Goal: Communication & Community: Share content

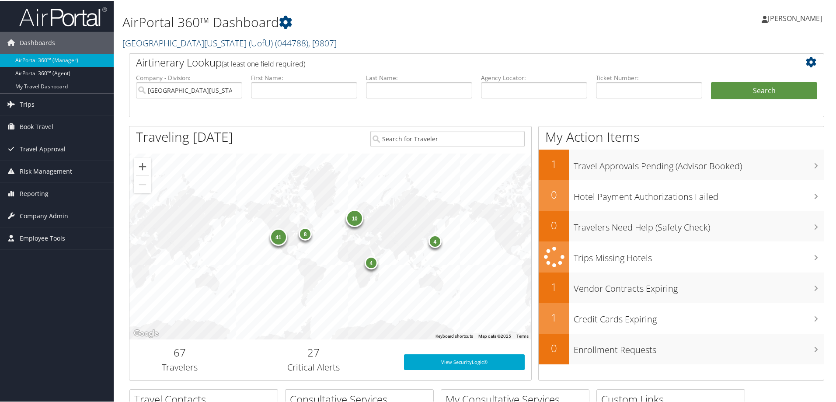
click at [162, 41] on link "University Of Utah (UofU) ( 044788 ) , [ 9807 ]" at bounding box center [229, 42] width 214 height 12
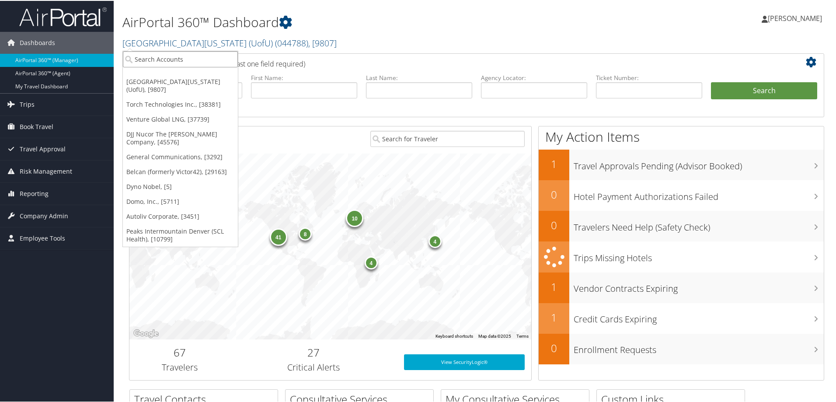
click at [161, 58] on input "search" at bounding box center [180, 58] width 115 height 16
type input "Barbaricum"
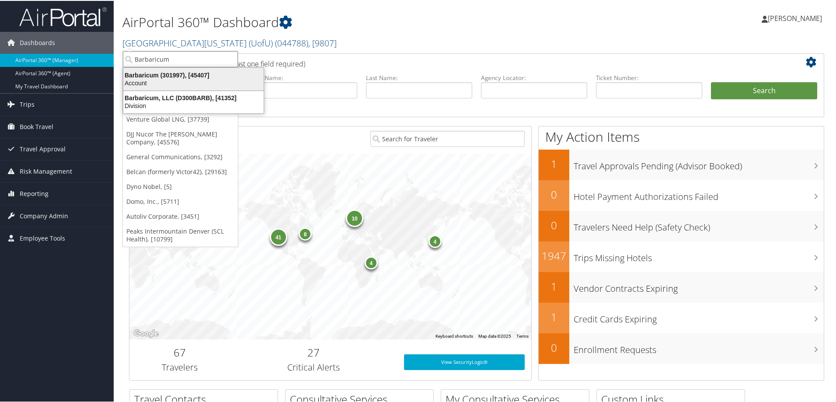
click at [150, 71] on div "Barbaricum (301997), [45407]" at bounding box center [193, 74] width 151 height 8
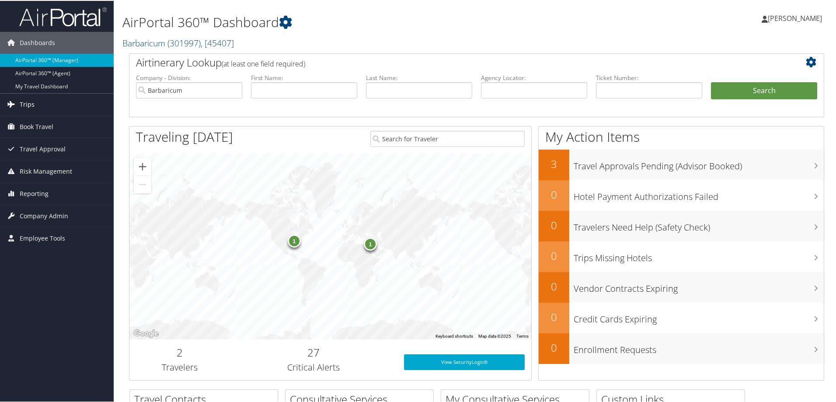
click at [28, 102] on span "Trips" at bounding box center [27, 104] width 15 height 22
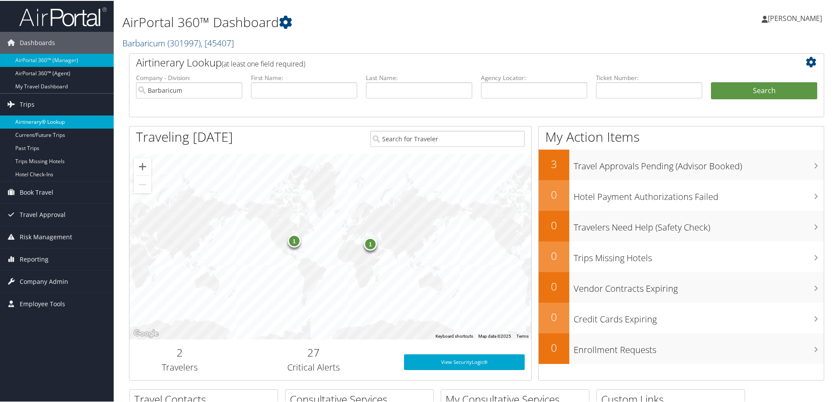
click at [37, 120] on link "Airtinerary® Lookup" at bounding box center [57, 121] width 114 height 13
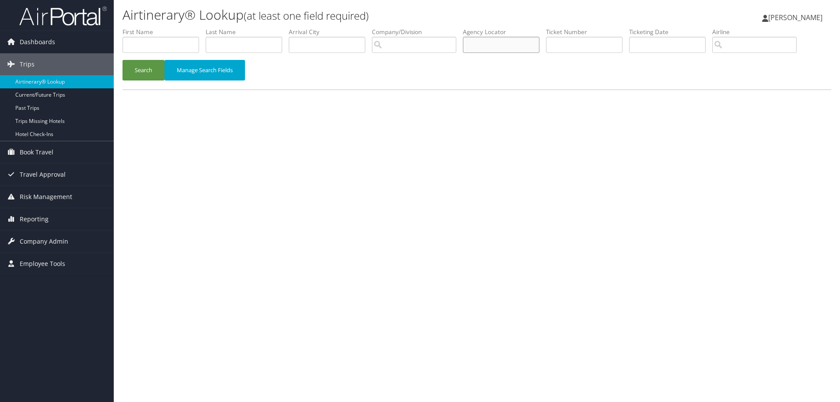
click at [498, 45] on input "text" at bounding box center [501, 45] width 77 height 16
type input "C7Z07Y"
click at [136, 76] on button "Search" at bounding box center [143, 70] width 42 height 21
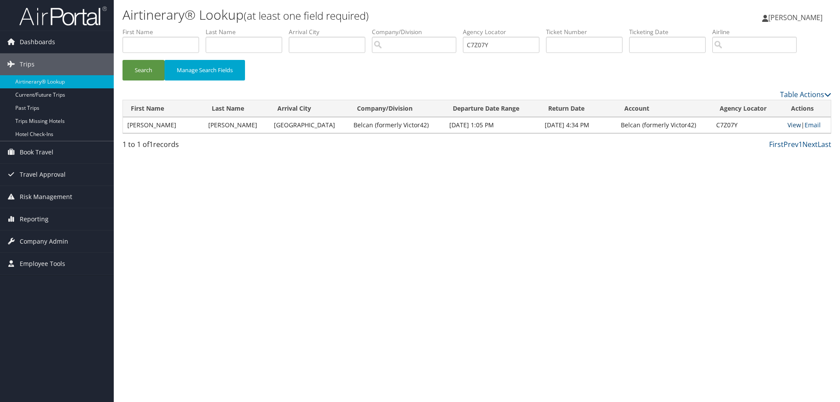
click at [789, 127] on link "View" at bounding box center [794, 125] width 14 height 8
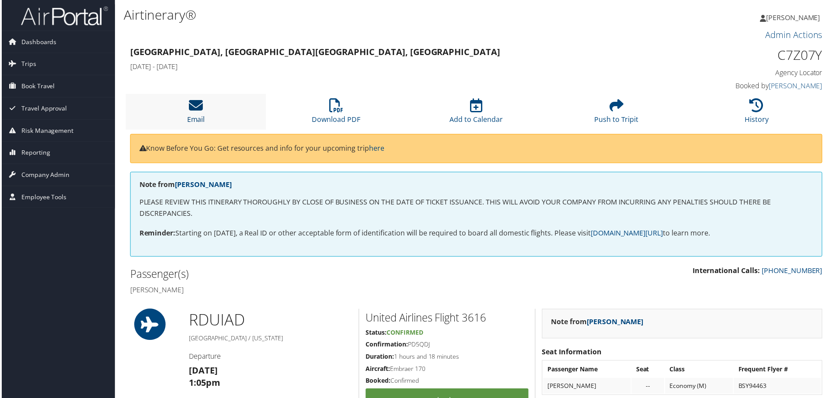
click at [187, 117] on link "Email" at bounding box center [195, 114] width 18 height 21
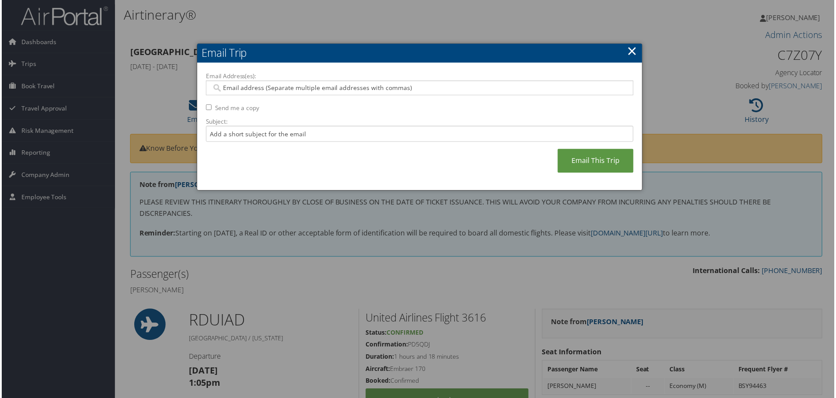
click at [254, 87] on input "Email Address(es):" at bounding box center [420, 88] width 418 height 9
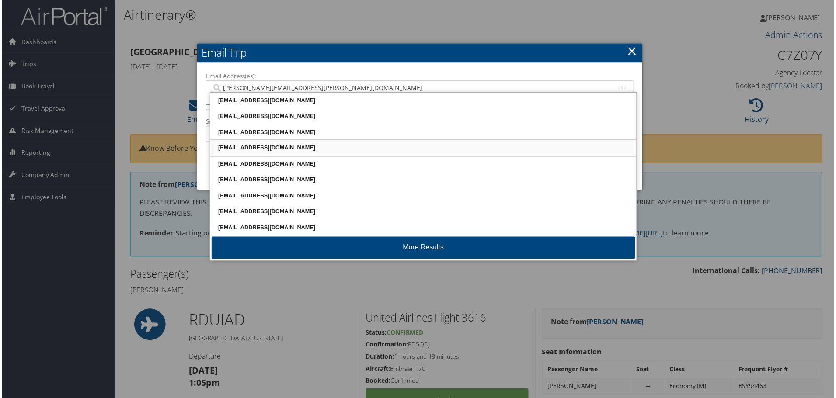
type input "emily.draper@barbaricum.com"
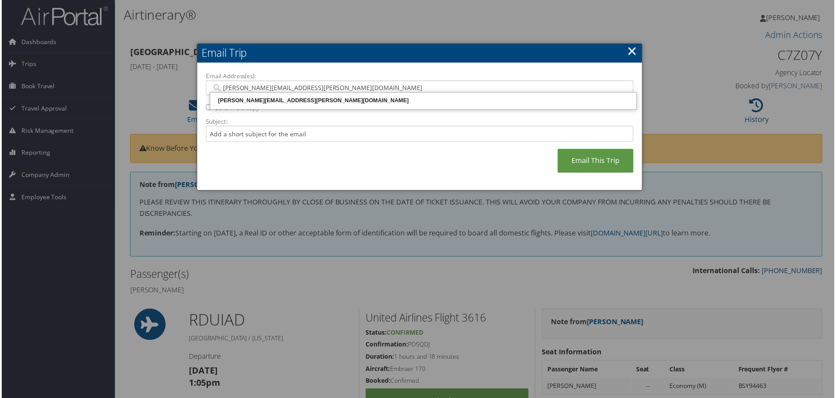
type input "emily.draper@barbaricum.com"
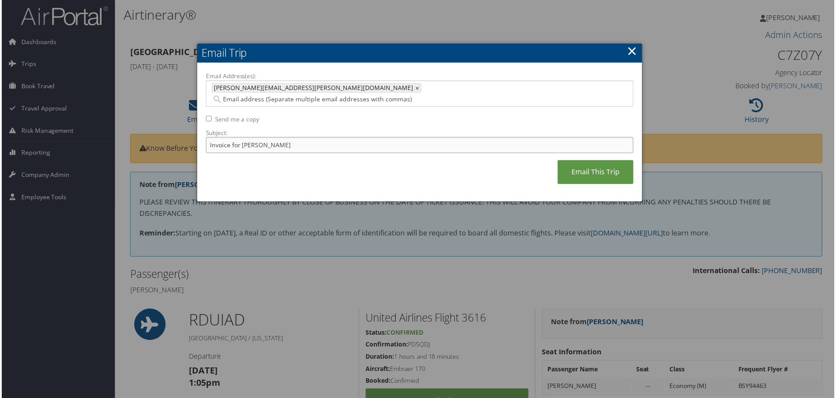
type input "Invoice for Brandon Osterhaus"
click at [333, 95] on input "Email Address(es):" at bounding box center [369, 99] width 316 height 9
click at [341, 80] on label "Email Address(es):" at bounding box center [419, 76] width 429 height 9
click at [341, 95] on input "Email Address(es):" at bounding box center [369, 99] width 316 height 9
type input "sam.wagers@barbaricum.com"
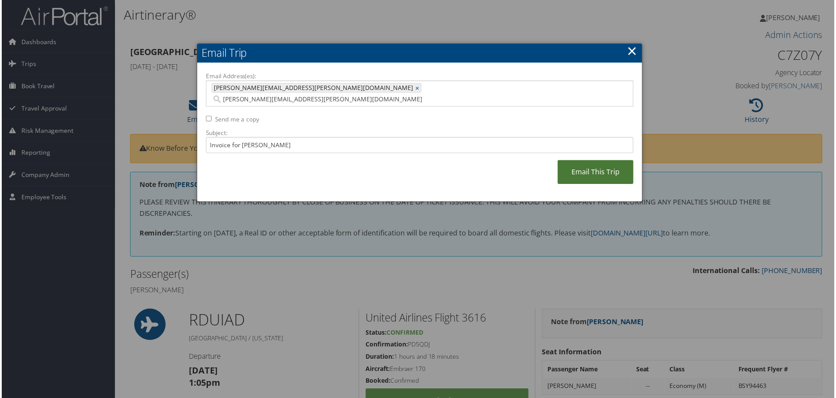
type input "emily.draper@barbaricum.com, sam.wagers@barbaricum.com"
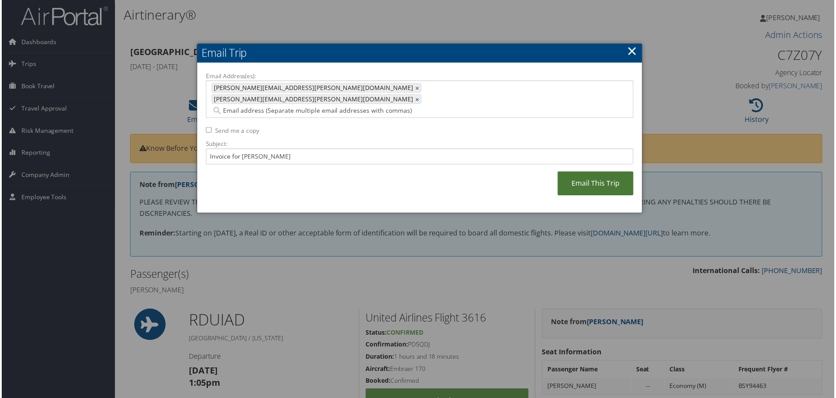
click at [596, 172] on link "Email This Trip" at bounding box center [596, 184] width 76 height 24
